Goal: Task Accomplishment & Management: Use online tool/utility

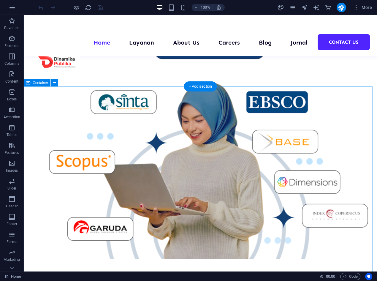
scroll to position [253, 0]
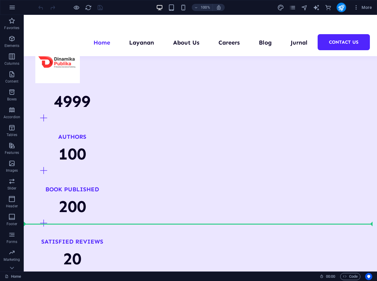
drag, startPoint x: 168, startPoint y: 104, endPoint x: 170, endPoint y: 229, distance: 125.9
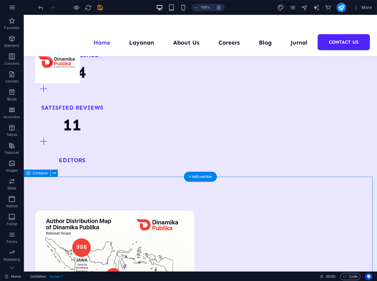
scroll to position [658, 0]
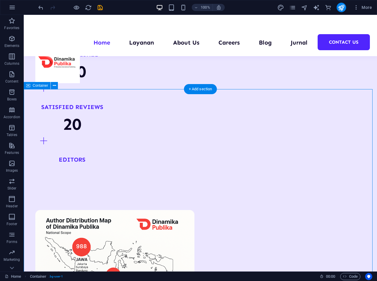
click at [54, 85] on icon at bounding box center [54, 86] width 3 height 6
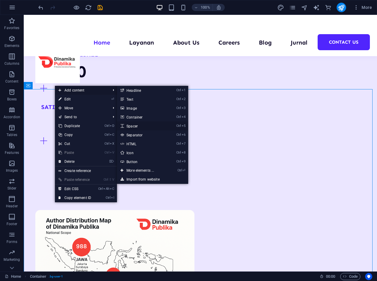
click at [139, 128] on link "Ctrl 5 Spacer" at bounding box center [141, 125] width 49 height 9
select select "px"
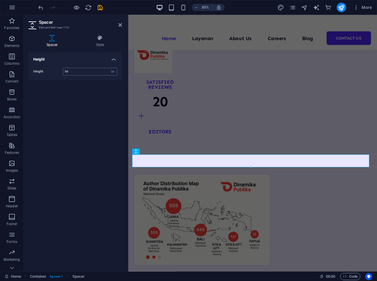
click at [75, 69] on input "50" at bounding box center [90, 71] width 54 height 7
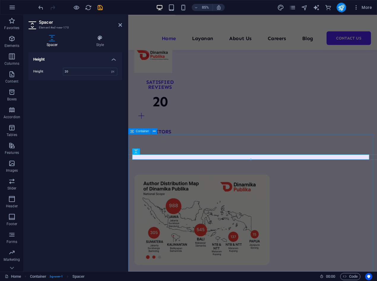
type input "20"
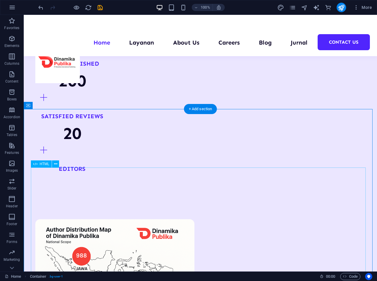
scroll to position [649, 0]
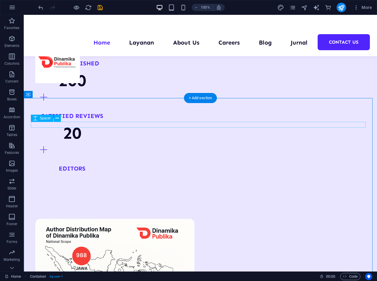
click at [58, 117] on icon at bounding box center [57, 118] width 3 height 6
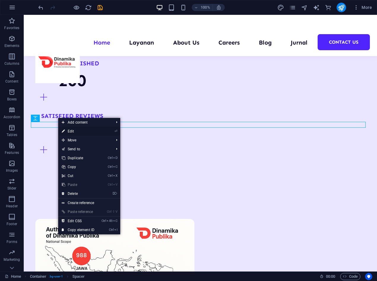
click at [73, 130] on link "⏎ Edit" at bounding box center [78, 131] width 40 height 9
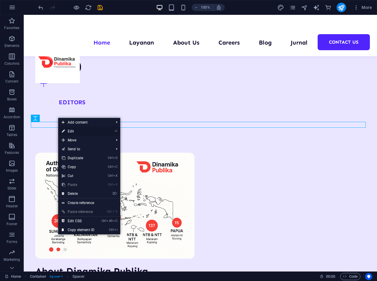
select select "px"
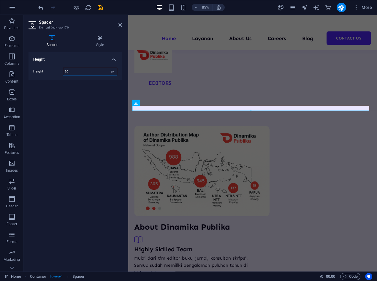
click at [66, 72] on input "20" at bounding box center [90, 71] width 54 height 7
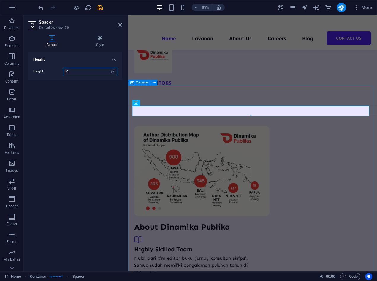
type input "40"
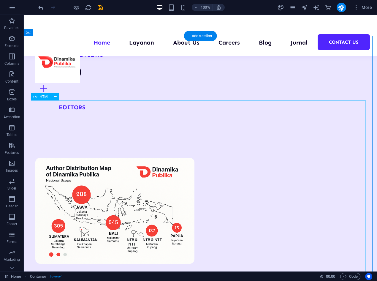
scroll to position [709, 0]
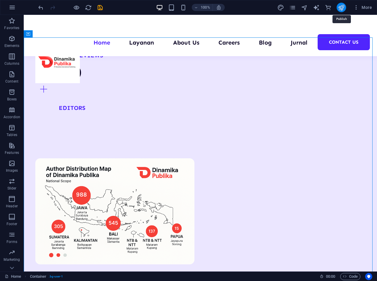
click at [343, 7] on icon "publish" at bounding box center [341, 7] width 7 height 7
